Goal: Complete application form: Complete application form

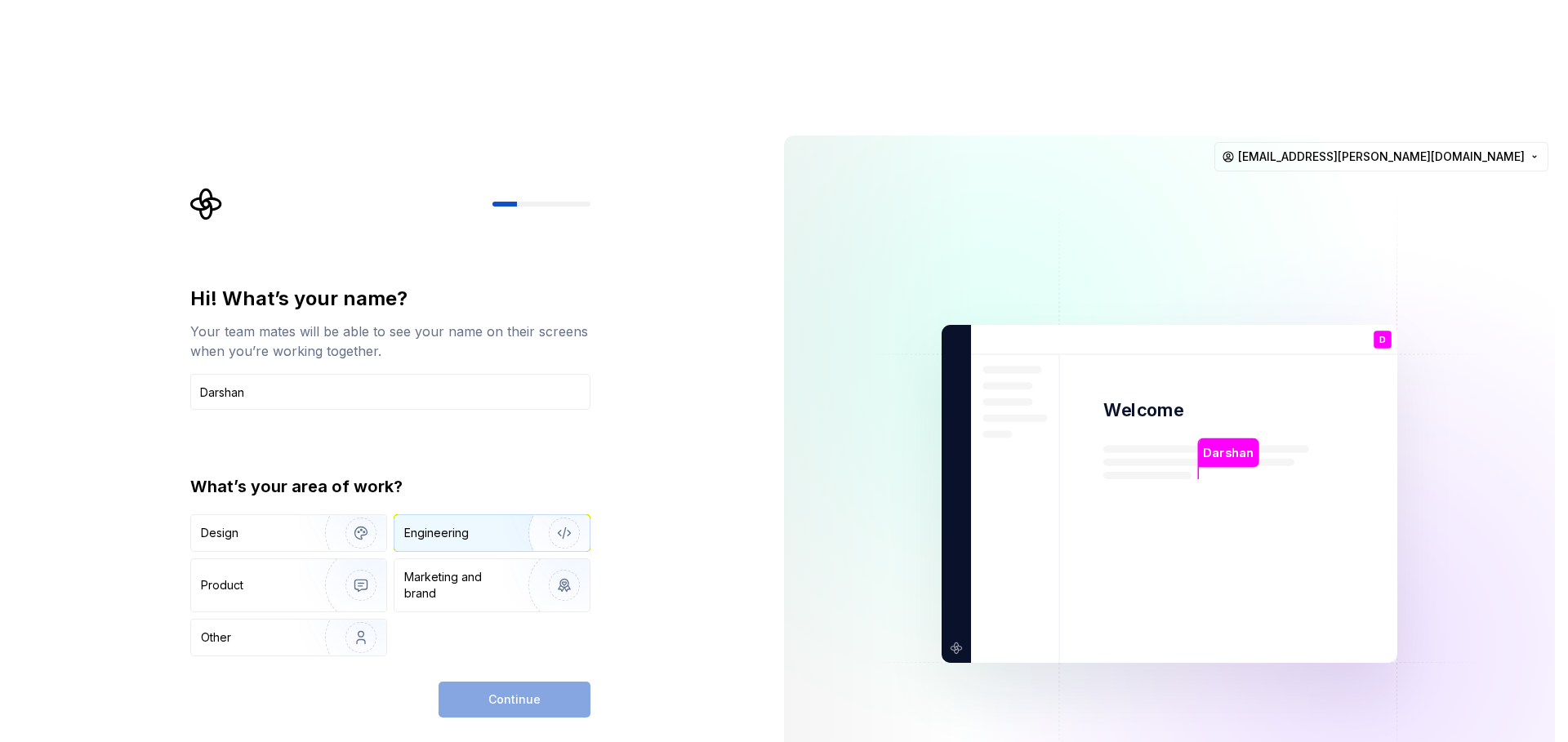
type input "Darshan"
click at [509, 478] on img "button" at bounding box center [553, 533] width 104 height 109
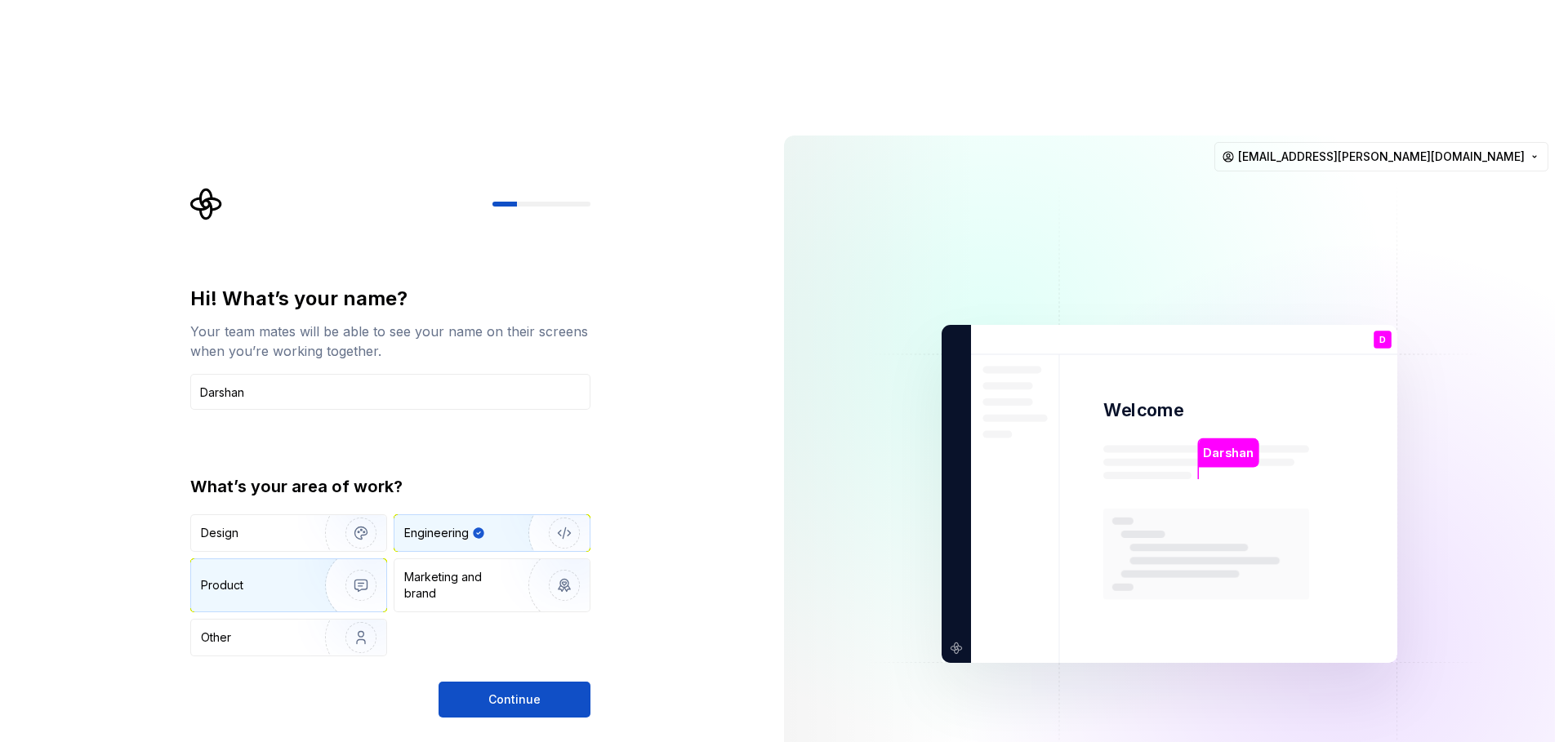
click at [322, 531] on img "button" at bounding box center [349, 585] width 104 height 109
click at [472, 516] on div "Engineering" at bounding box center [492, 533] width 195 height 36
click at [527, 691] on span "Continue" at bounding box center [515, 699] width 53 height 16
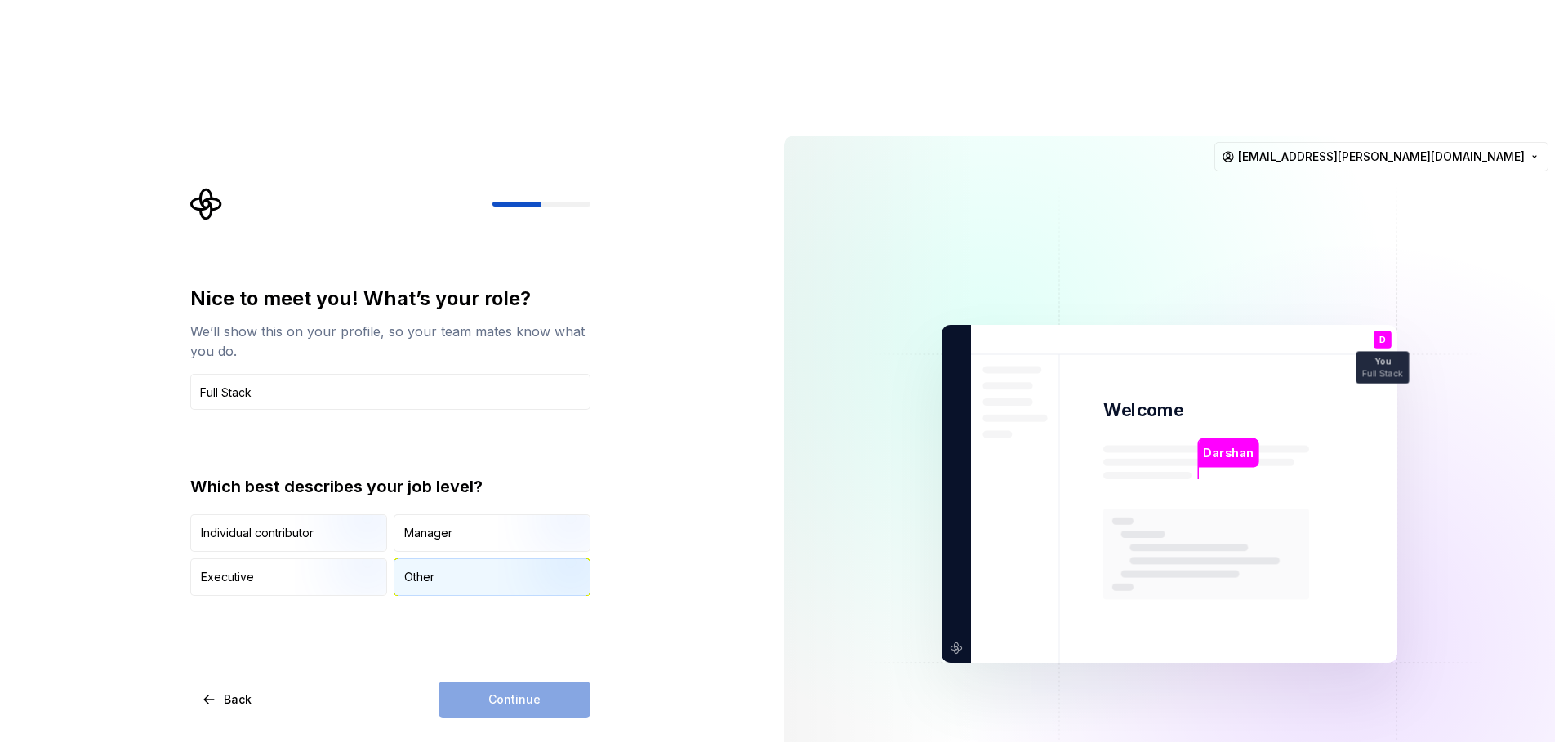
type input "Full Stack"
click at [442, 560] on div "Other" at bounding box center [492, 578] width 195 height 36
click at [555, 682] on button "Continue" at bounding box center [515, 700] width 152 height 36
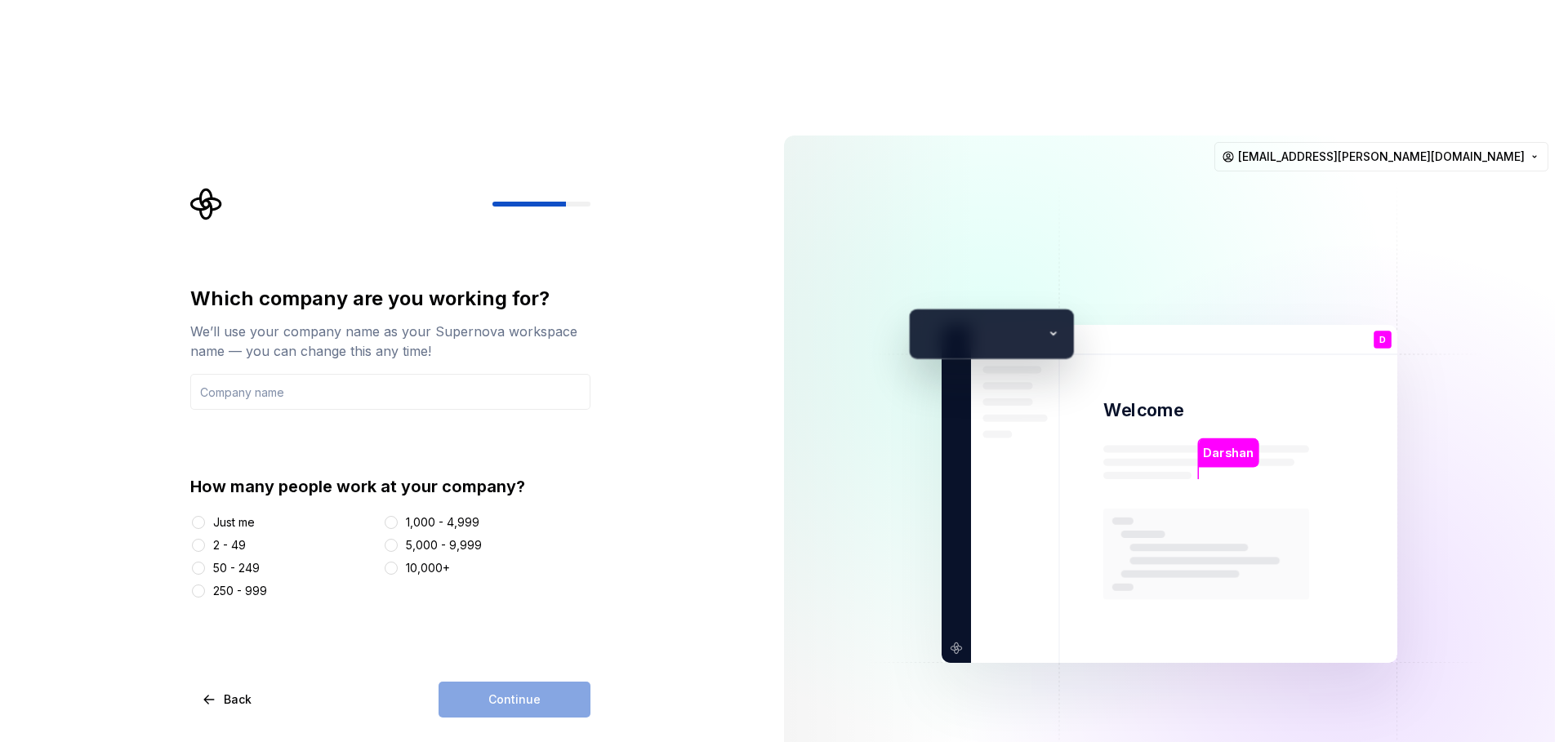
click at [241, 515] on div "Just me" at bounding box center [234, 522] width 41 height 16
click at [205, 516] on button "Just me" at bounding box center [198, 522] width 13 height 13
click at [360, 374] on input "text" at bounding box center [391, 392] width 400 height 36
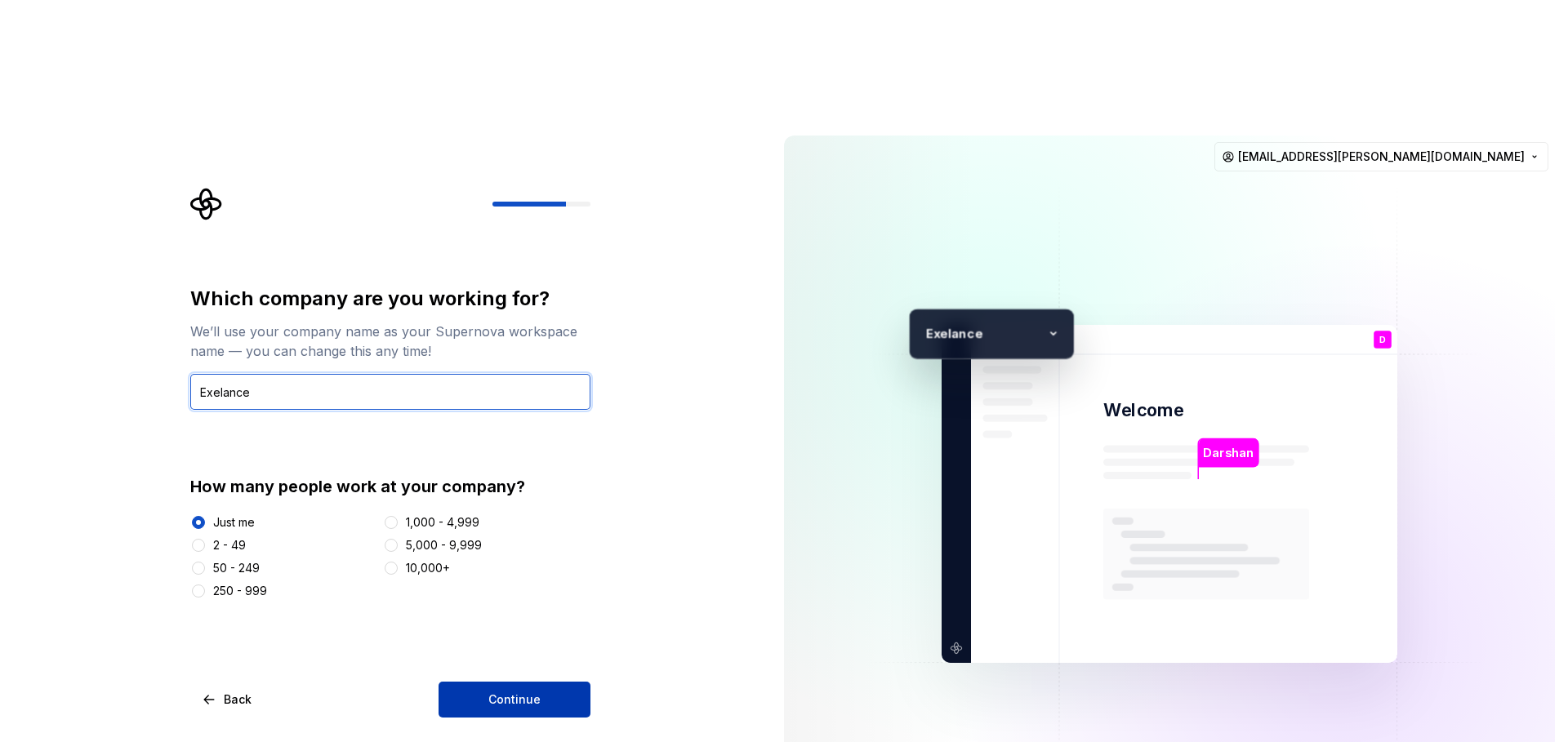
type input "Exelance"
click at [579, 682] on button "Continue" at bounding box center [515, 700] width 152 height 36
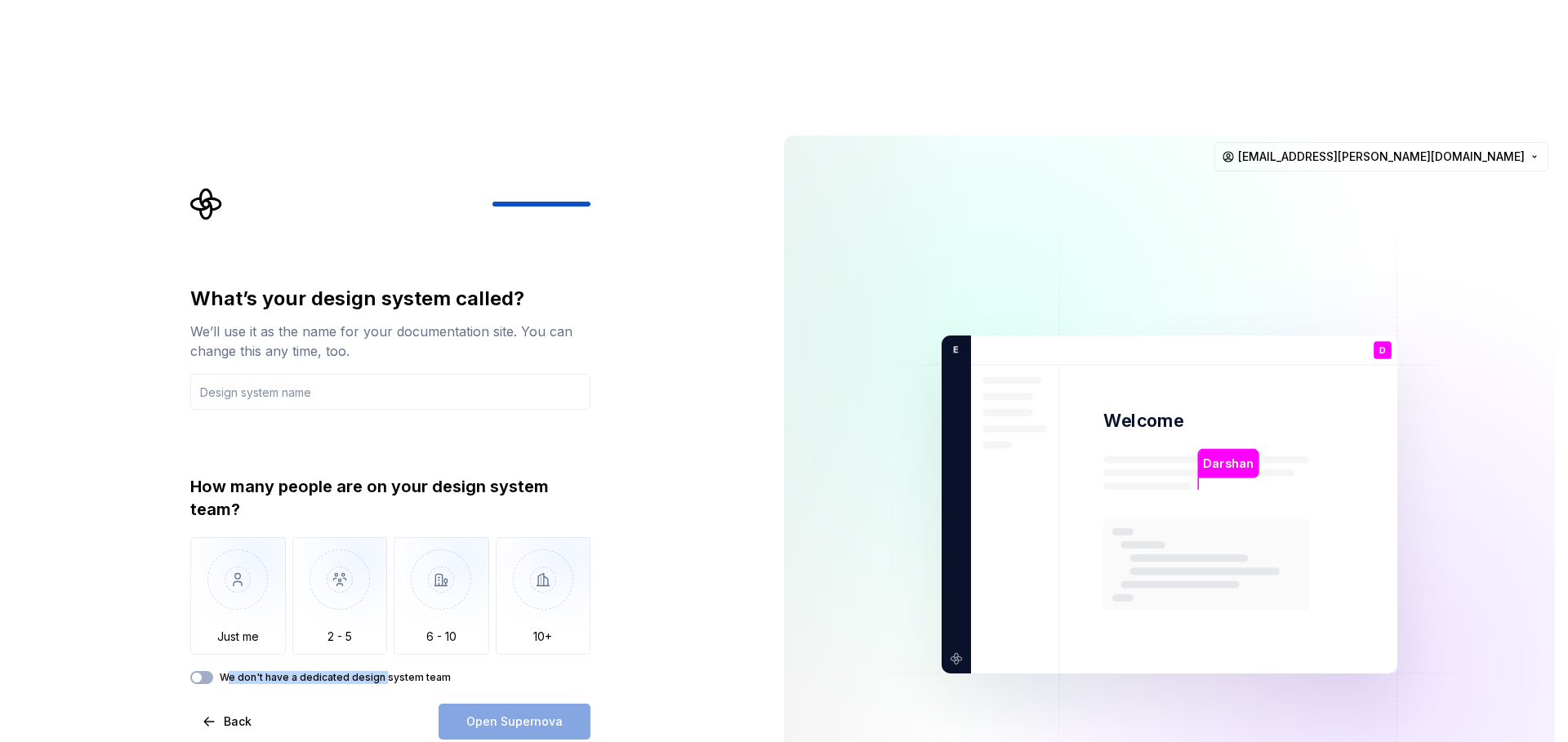
drag, startPoint x: 293, startPoint y: 556, endPoint x: 384, endPoint y: 560, distance: 91.1
click at [383, 672] on label "We don't have a dedicated design system team" at bounding box center [335, 678] width 231 height 13
click at [613, 481] on div "What’s your design system called? We’ll use it as the name for your documentati…" at bounding box center [385, 504] width 771 height 765
click at [224, 714] on span "Back" at bounding box center [238, 721] width 28 height 16
